Goal: Obtain resource: Obtain resource

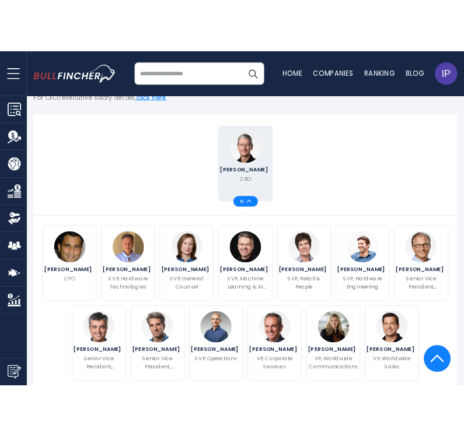
scroll to position [264, 0]
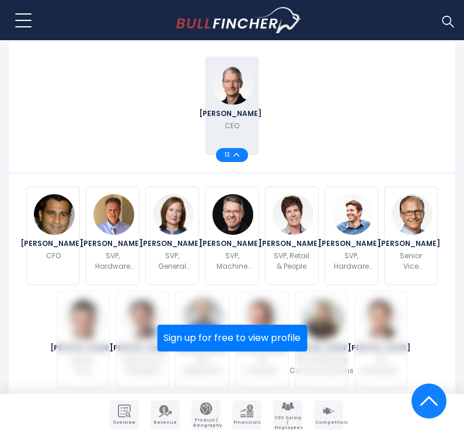
scroll to position [604, 0]
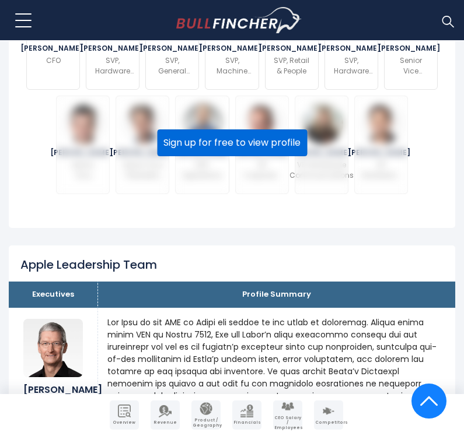
click at [239, 155] on button "Sign up for free to view profile" at bounding box center [232, 142] width 150 height 27
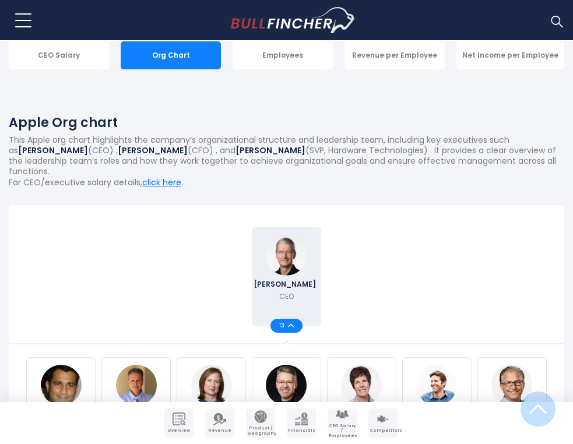
scroll to position [495, 0]
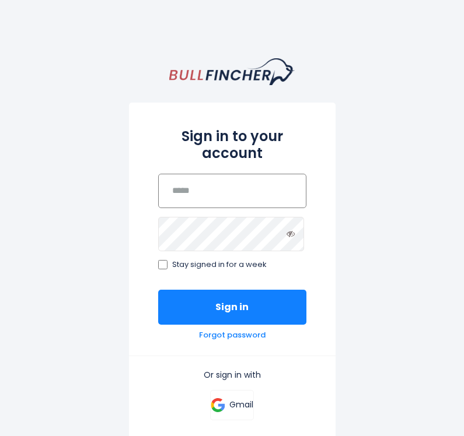
click at [230, 184] on input "email" at bounding box center [232, 191] width 148 height 34
type input "**********"
click at [158, 290] on button "Sign in" at bounding box center [232, 307] width 148 height 35
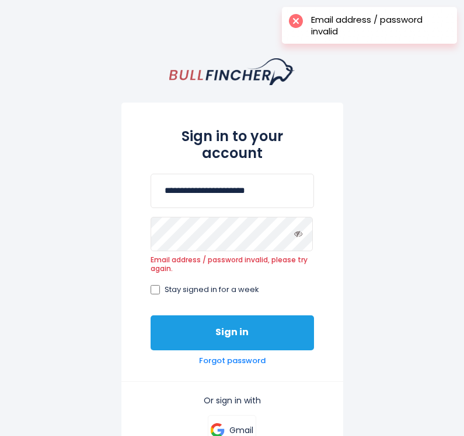
click at [187, 342] on button "Sign in" at bounding box center [231, 333] width 163 height 35
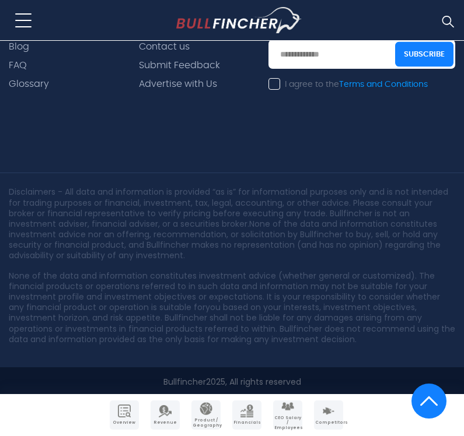
scroll to position [3716, 0]
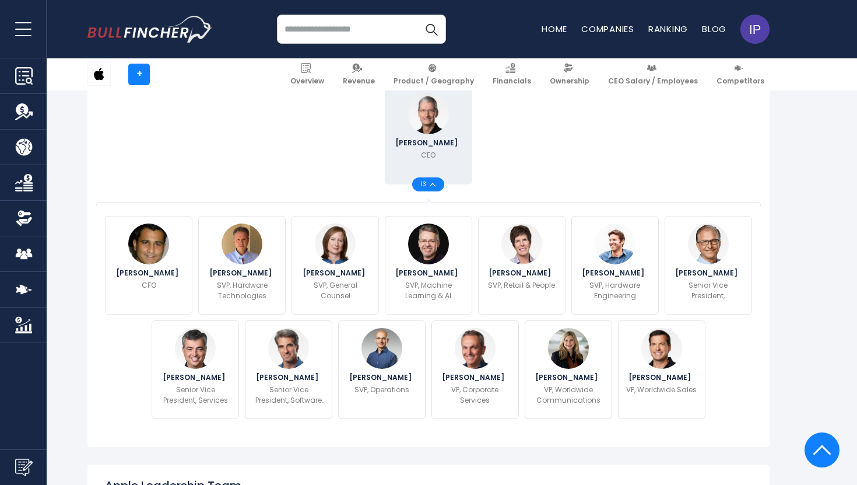
scroll to position [437, 0]
